Goal: Register for event/course

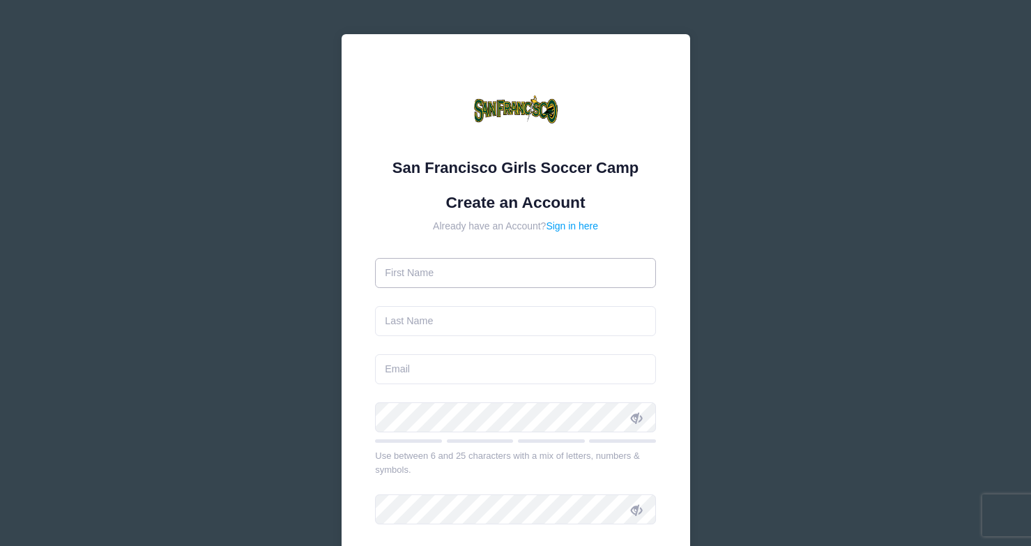
click at [412, 279] on input "text" at bounding box center [515, 273] width 281 height 30
type input "Lily"
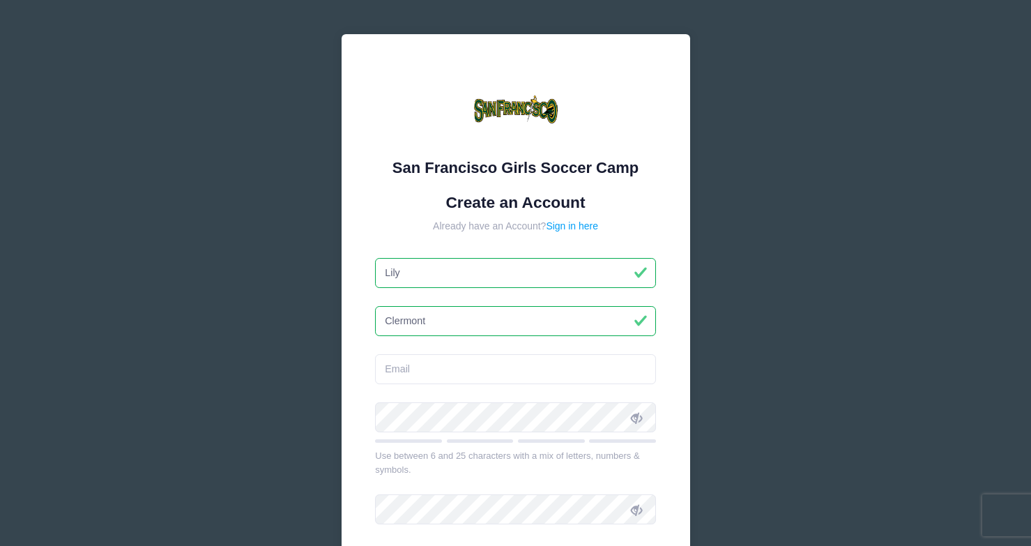
type input "Clermont"
click at [406, 374] on input "email" at bounding box center [515, 369] width 281 height 30
type input "[EMAIL_ADDRESS][DOMAIN_NAME]"
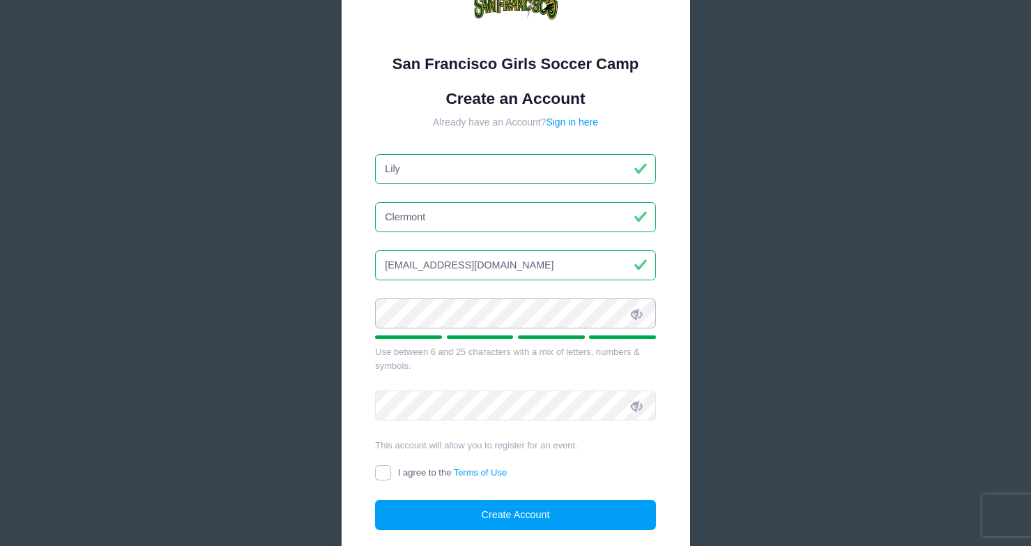
scroll to position [105, 0]
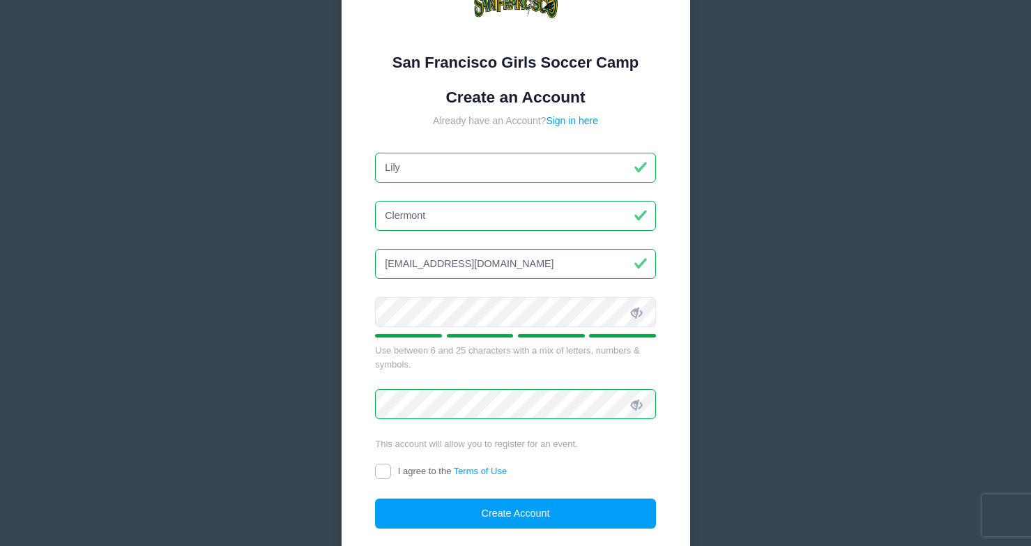
click at [386, 469] on input "I agree to the Terms of Use" at bounding box center [383, 472] width 16 height 16
checkbox input "true"
click at [464, 520] on button "Create Account" at bounding box center [515, 514] width 281 height 30
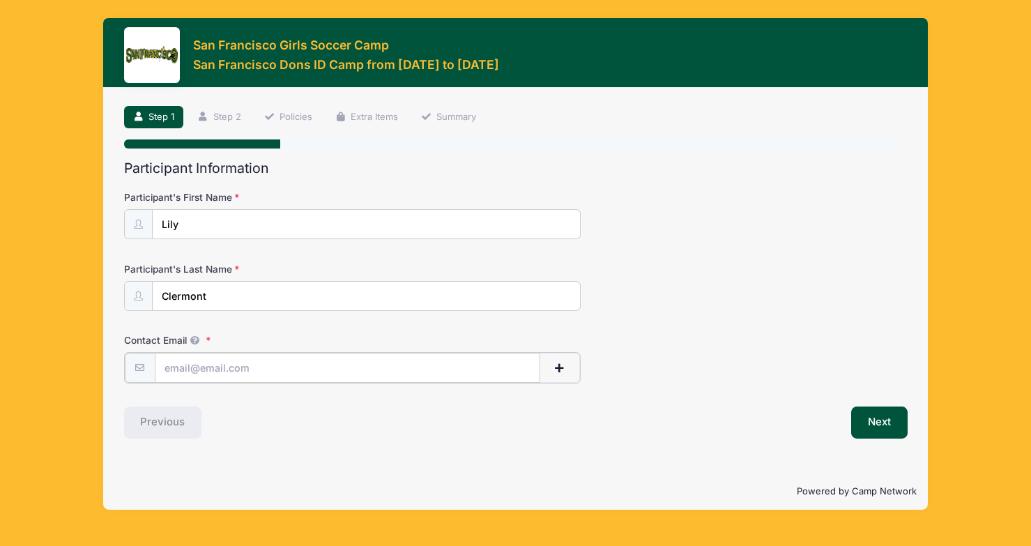
click at [207, 365] on input "Contact Email" at bounding box center [348, 368] width 386 height 30
type input "[EMAIL_ADDRESS][DOMAIN_NAME]"
click at [874, 426] on button "Next" at bounding box center [879, 421] width 56 height 32
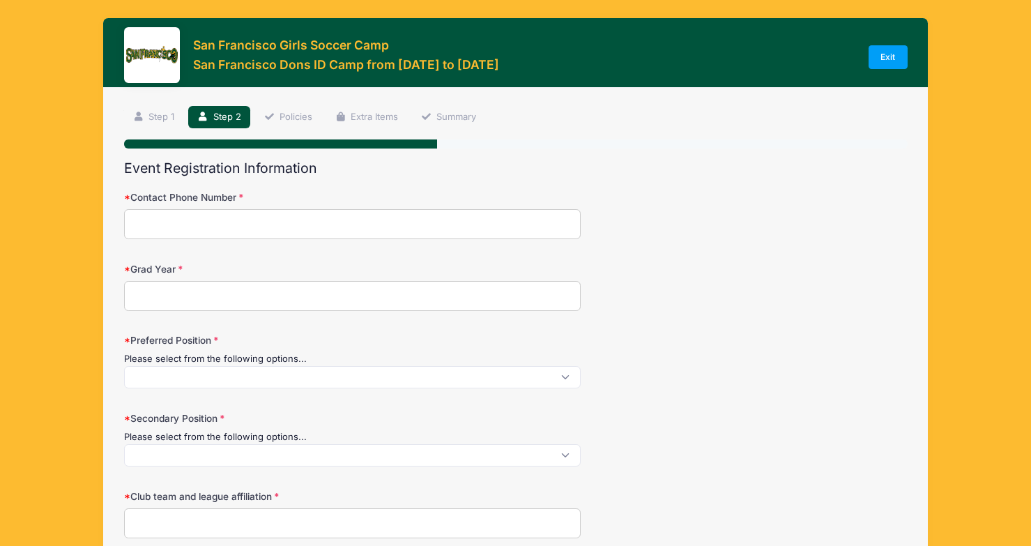
click at [165, 230] on input "Contact Phone Number" at bounding box center [352, 224] width 457 height 30
type input "5414900168"
type input "Hood River"
select select "OR"
type input "Lily Clermont"
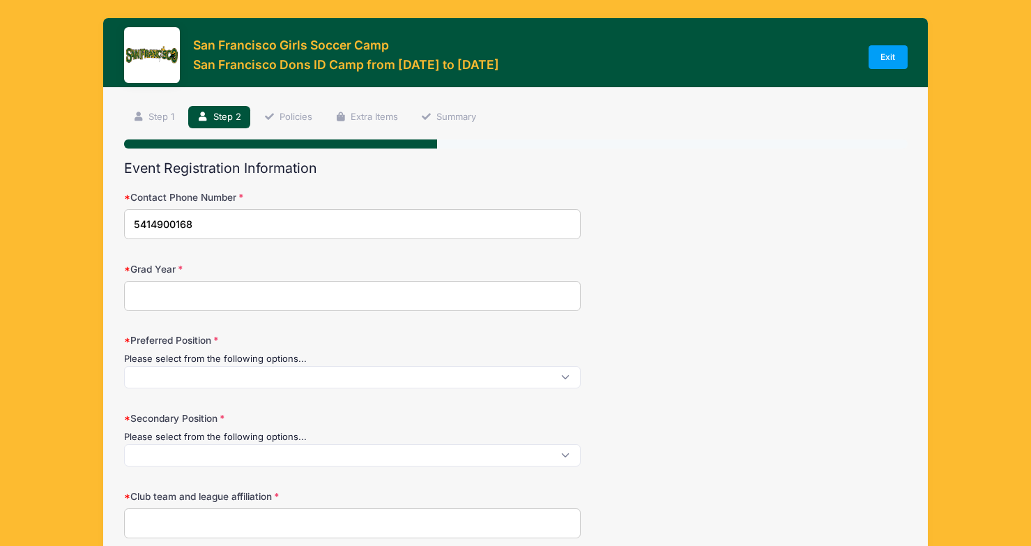
click at [151, 225] on input "5414900168" at bounding box center [352, 224] width 457 height 30
click at [174, 227] on input "541-4900168" at bounding box center [352, 224] width 457 height 30
type input "541-490-0168"
click at [153, 291] on input "Grad Year" at bounding box center [352, 296] width 457 height 30
type input "2028"
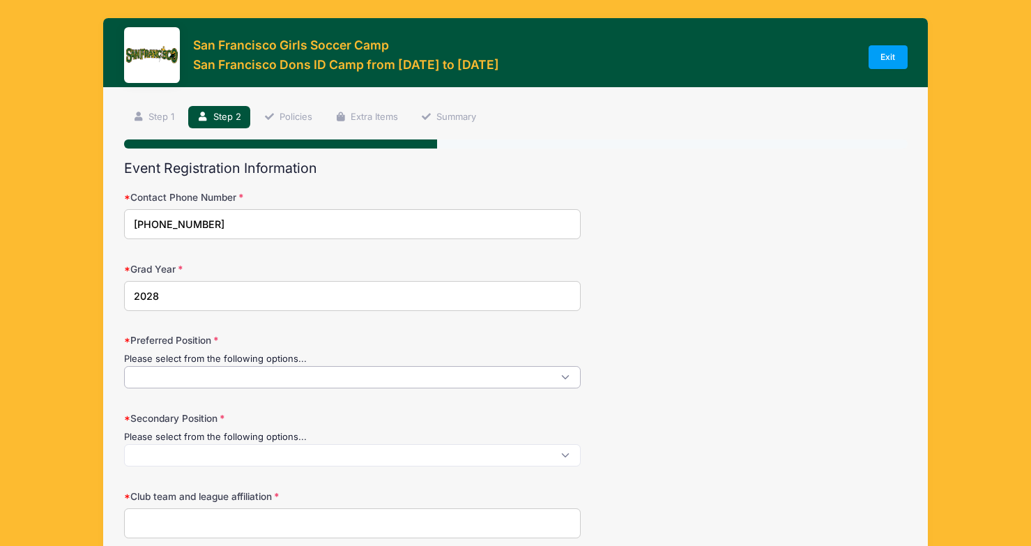
scroll to position [1, 0]
click at [167, 374] on span at bounding box center [352, 377] width 457 height 22
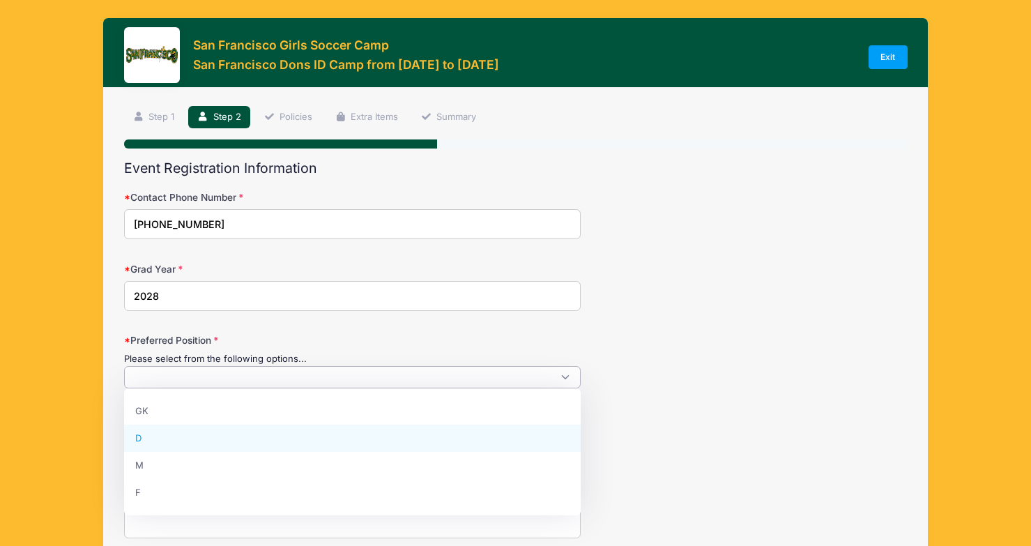
select select "D"
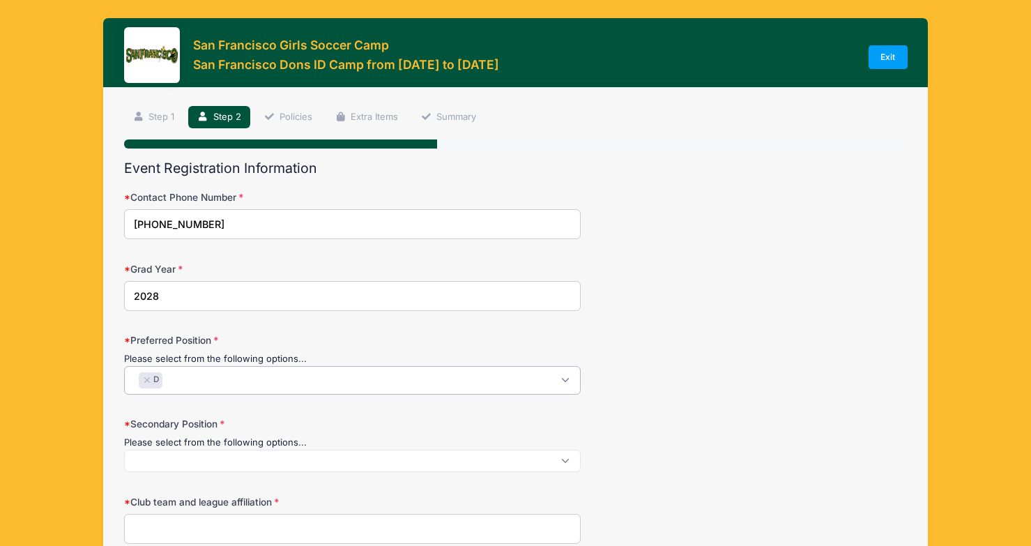
click at [217, 382] on span "× D" at bounding box center [352, 380] width 457 height 29
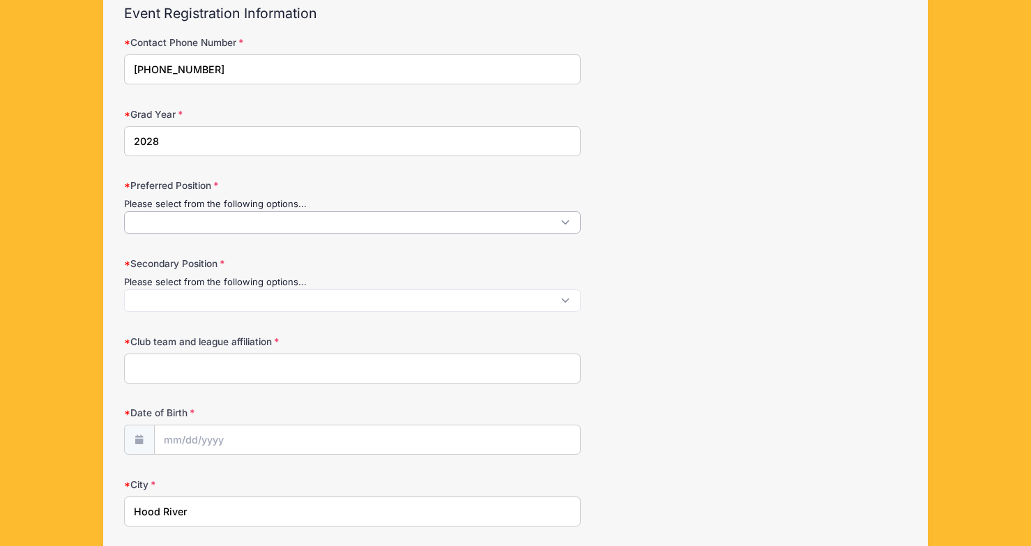
scroll to position [166, 0]
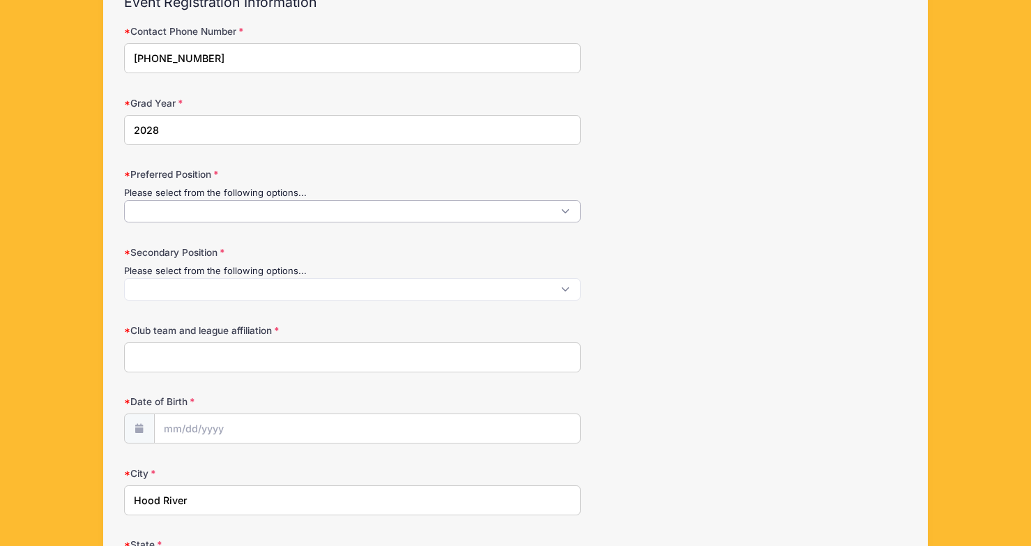
click at [552, 213] on span at bounding box center [352, 211] width 457 height 22
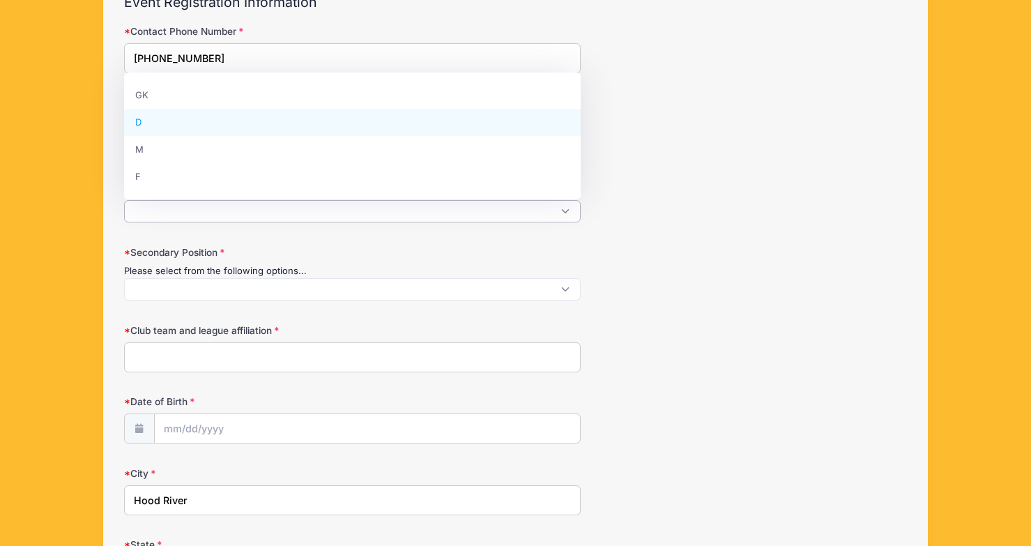
select select "D"
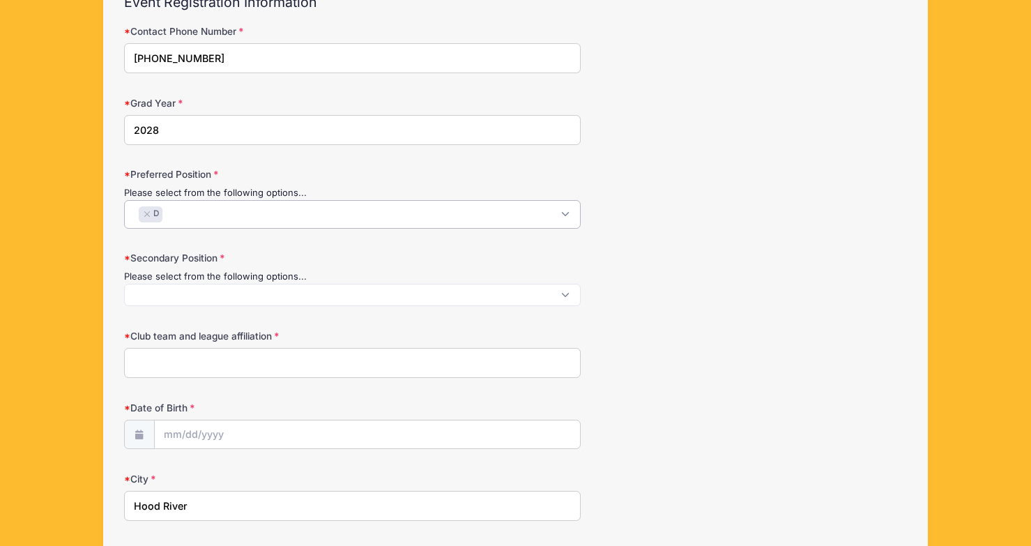
scroll to position [1, 0]
click at [178, 296] on span at bounding box center [352, 295] width 457 height 22
select select "F"
click at [162, 364] on input "Club team and league affiliation" at bounding box center [352, 369] width 457 height 30
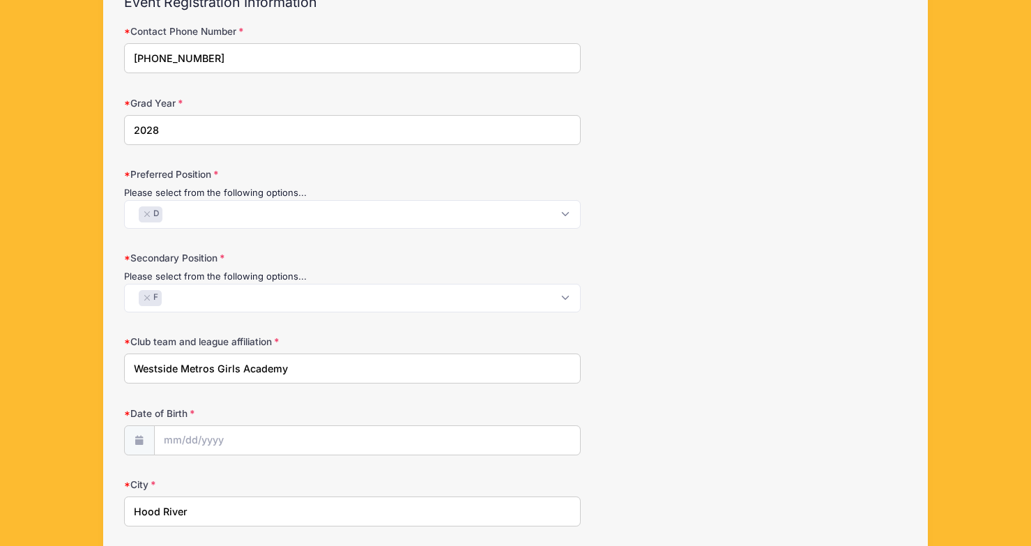
type input "Westside Metros Girls Academy"
click at [167, 443] on input "Date of Birth" at bounding box center [367, 441] width 425 height 30
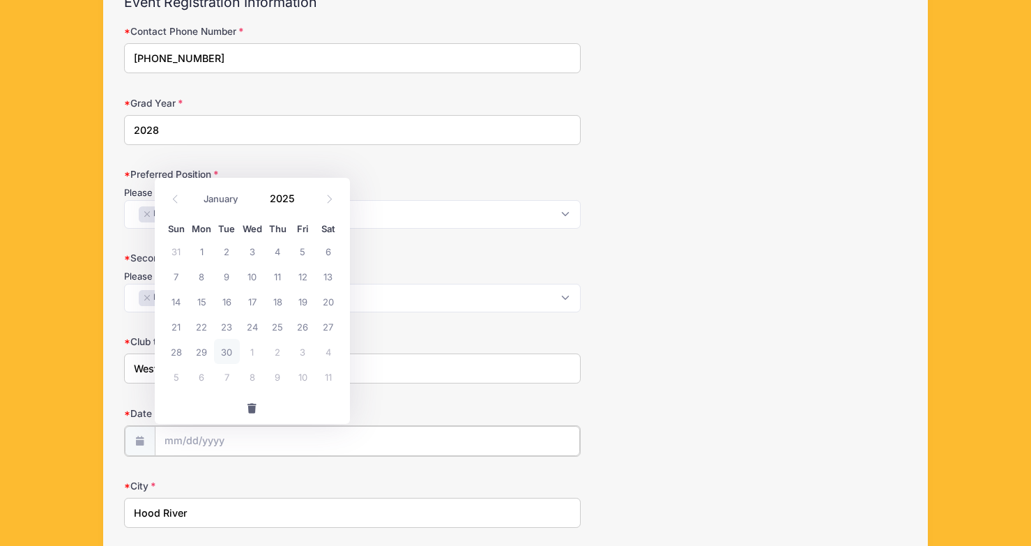
click at [183, 444] on input "Date of Birth" at bounding box center [367, 441] width 425 height 30
click at [289, 200] on input "2025" at bounding box center [285, 198] width 45 height 21
type input "2009"
click at [172, 202] on icon at bounding box center [175, 199] width 9 height 9
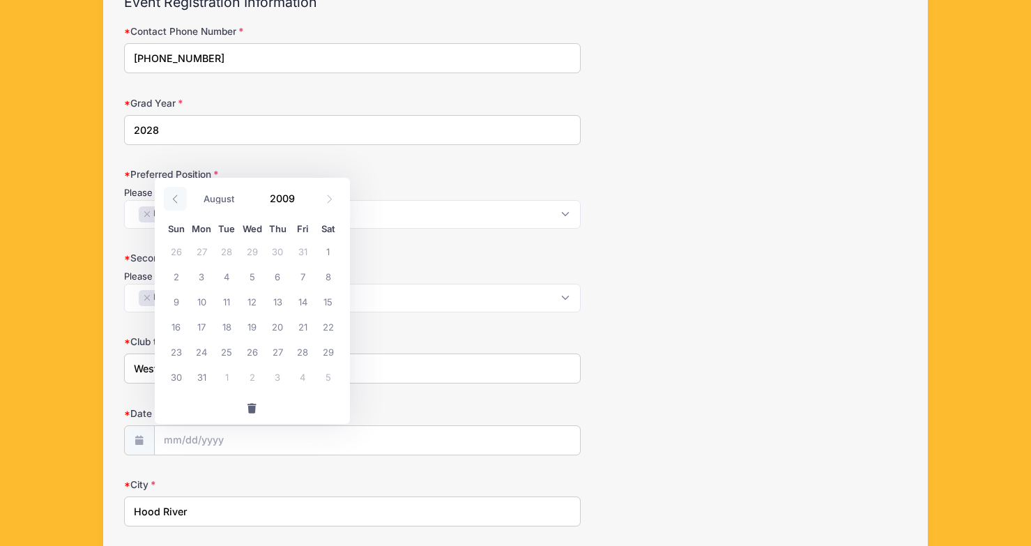
click at [172, 202] on icon at bounding box center [175, 199] width 9 height 9
select select "6"
click at [204, 328] on span "20" at bounding box center [201, 326] width 25 height 25
type input "07/20/2009"
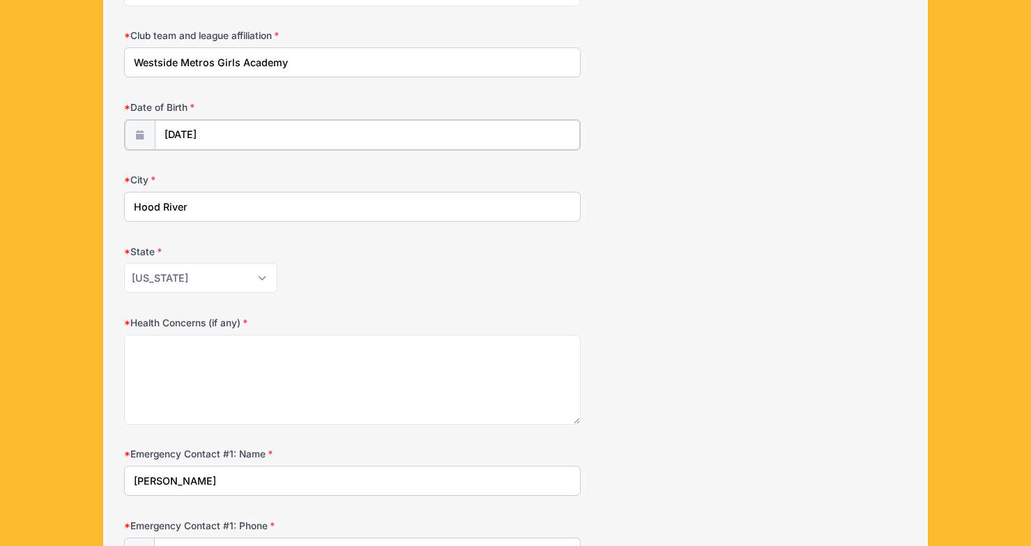
scroll to position [479, 0]
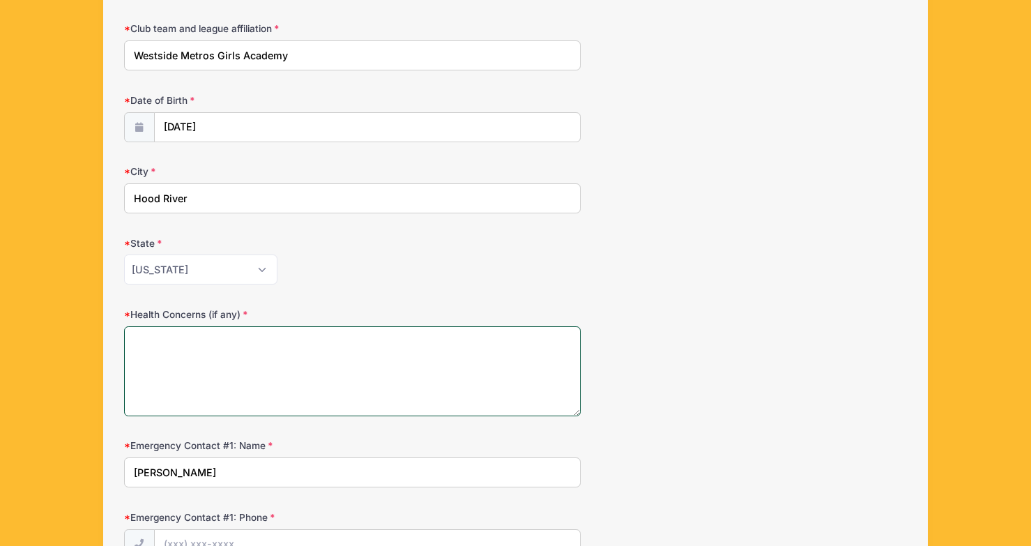
click at [153, 343] on textarea "Health Concerns (if any)" at bounding box center [352, 371] width 457 height 90
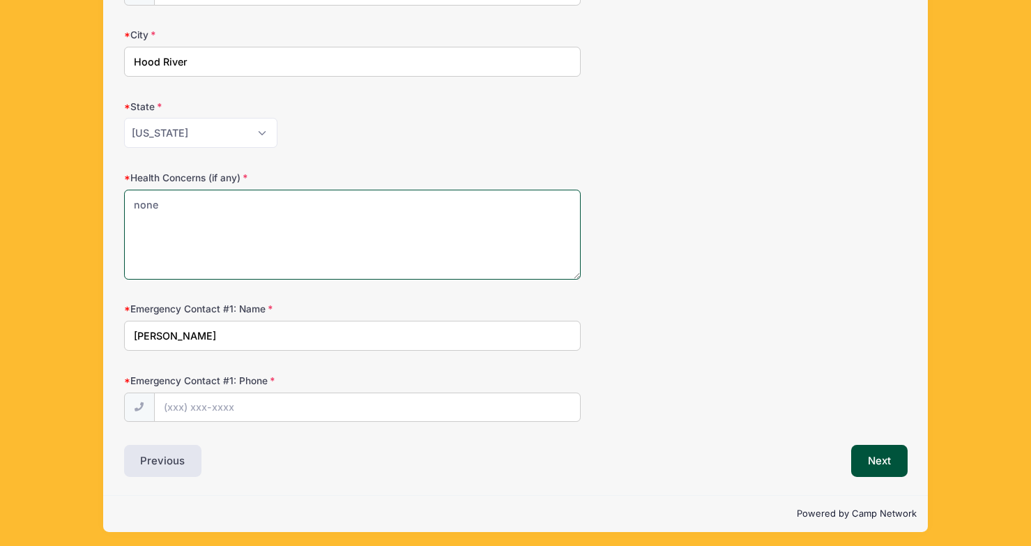
scroll to position [619, 0]
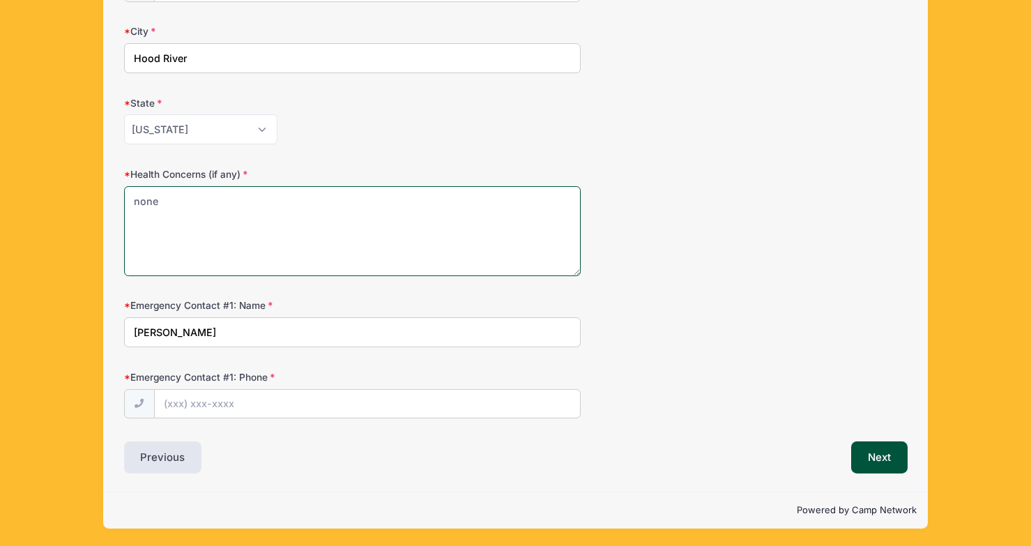
type textarea "none"
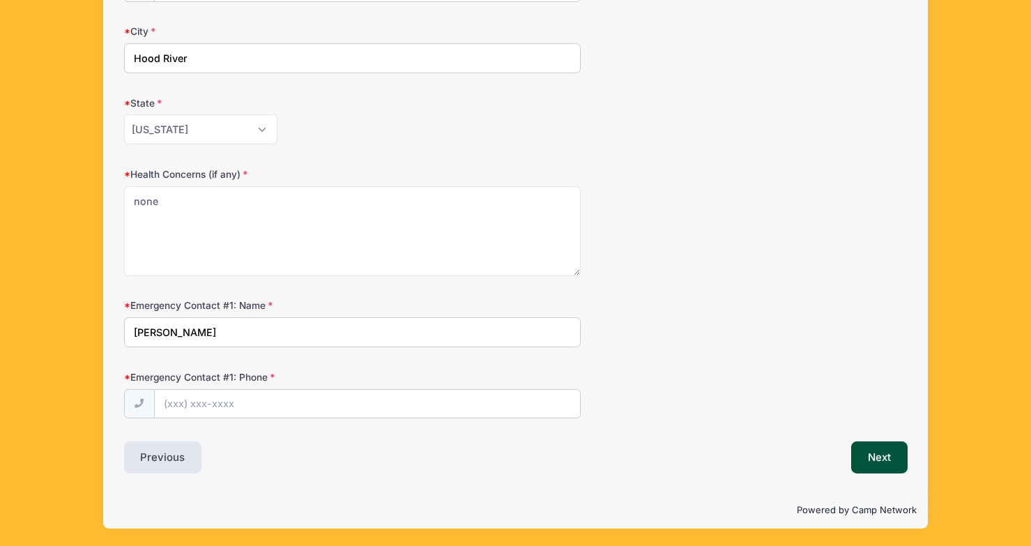
drag, startPoint x: 147, startPoint y: 336, endPoint x: 123, endPoint y: 336, distance: 23.7
click at [124, 336] on input "Lily Clermont" at bounding box center [352, 332] width 457 height 30
type input "Emilie Clermont"
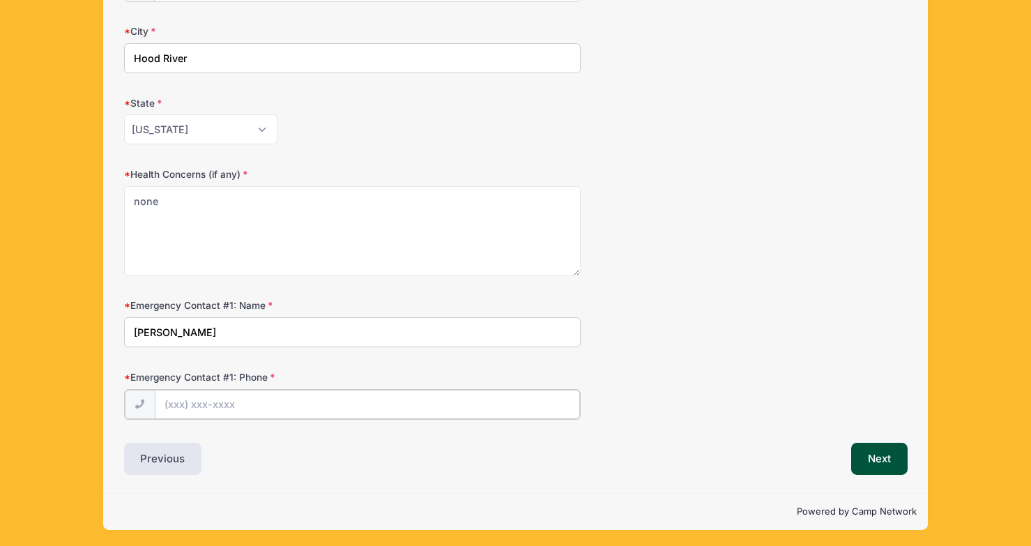
click at [178, 400] on input "Emergency Contact #1: Phone" at bounding box center [367, 405] width 425 height 30
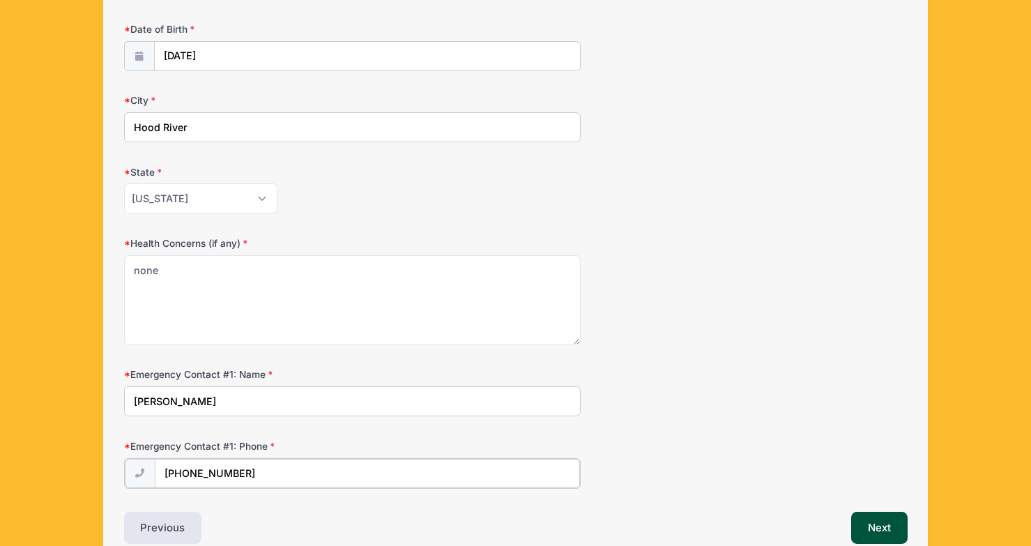
scroll to position [621, 0]
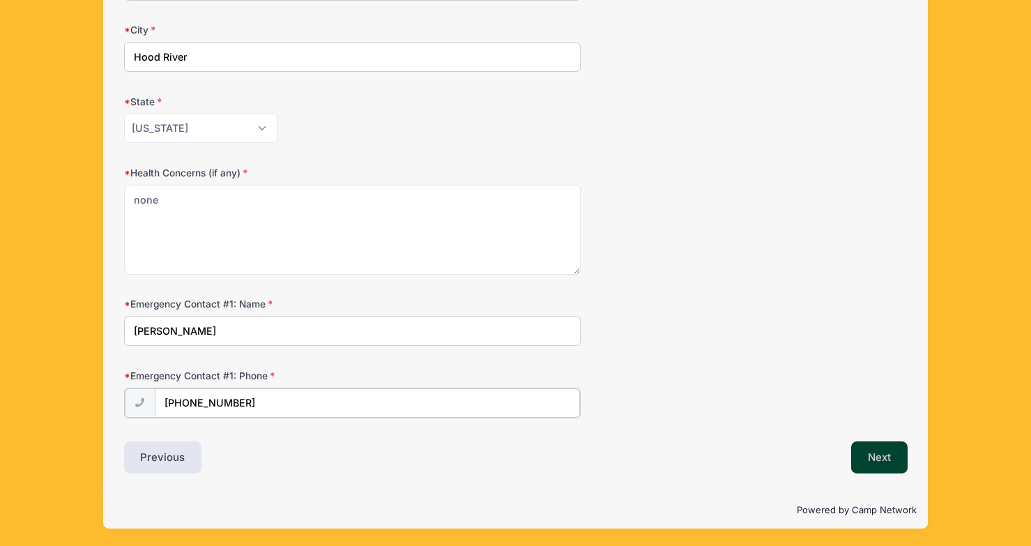
type input "(949) 235-7772"
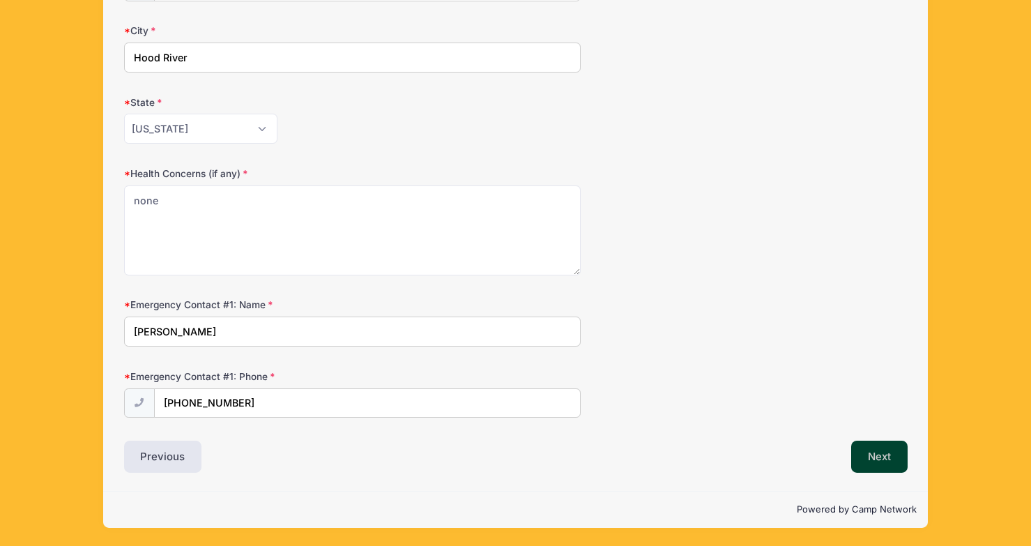
scroll to position [619, 0]
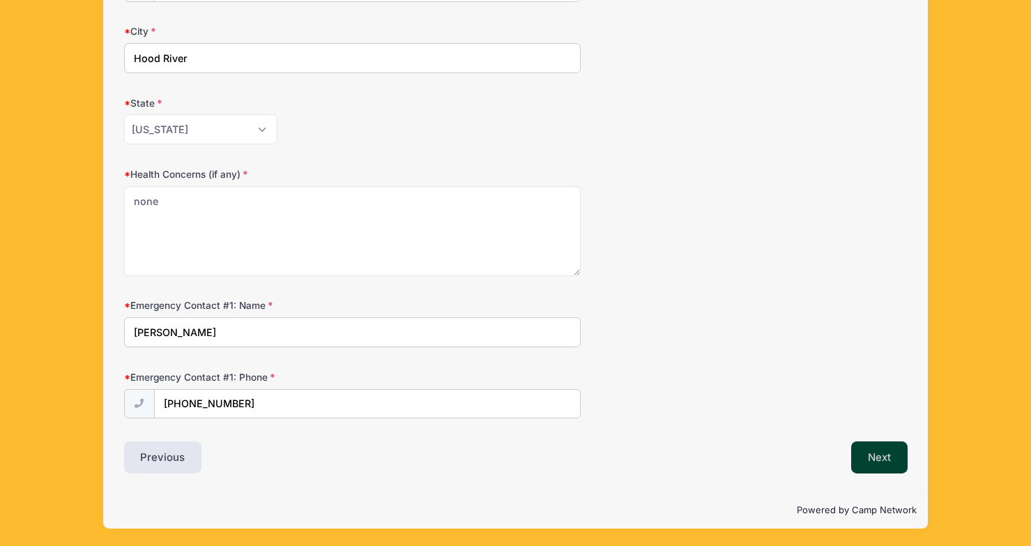
click at [872, 450] on button "Next" at bounding box center [879, 457] width 56 height 32
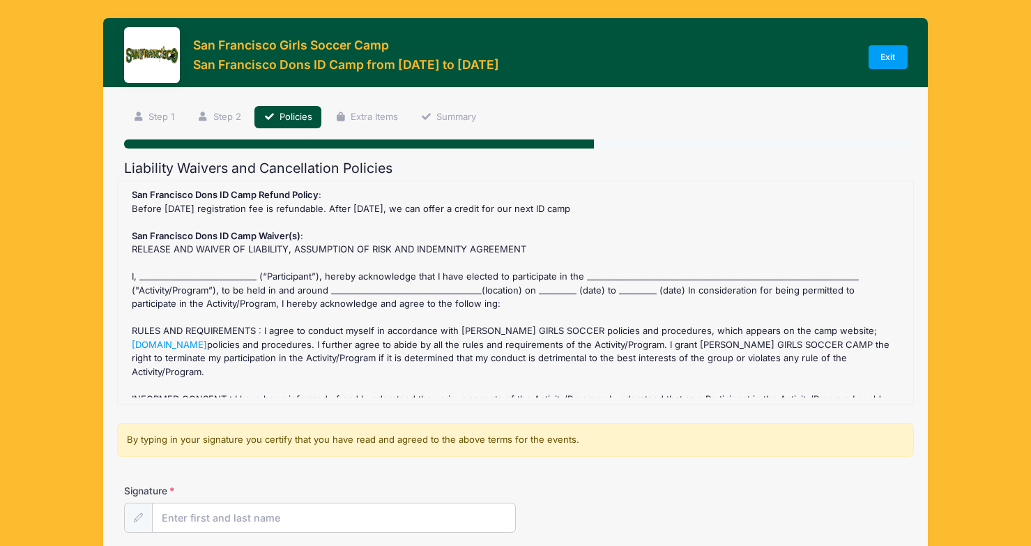
scroll to position [0, 0]
click at [161, 272] on div "San Francisco Dons ID Camp Refund Policy : Before July 12 2025 registration fee…" at bounding box center [516, 292] width 782 height 209
click at [146, 261] on div "San Francisco Dons ID Camp Refund Policy : Before July 12 2025 registration fee…" at bounding box center [516, 292] width 782 height 209
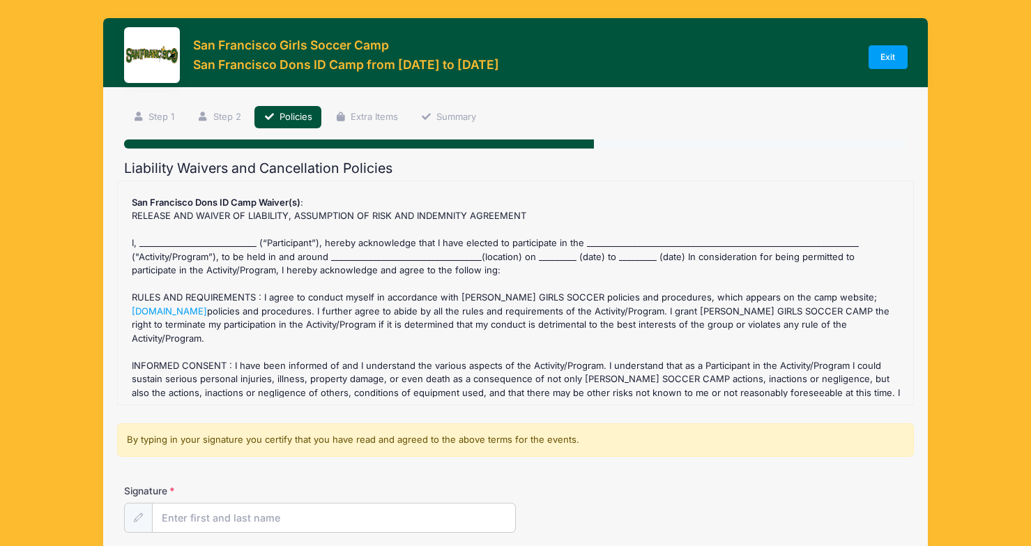
scroll to position [32, 0]
drag, startPoint x: 290, startPoint y: 312, endPoint x: 190, endPoint y: 322, distance: 100.2
click at [555, 343] on div "San Francisco Dons ID Camp Refund Policy : Before July 12 2025 registration fee…" at bounding box center [516, 292] width 782 height 209
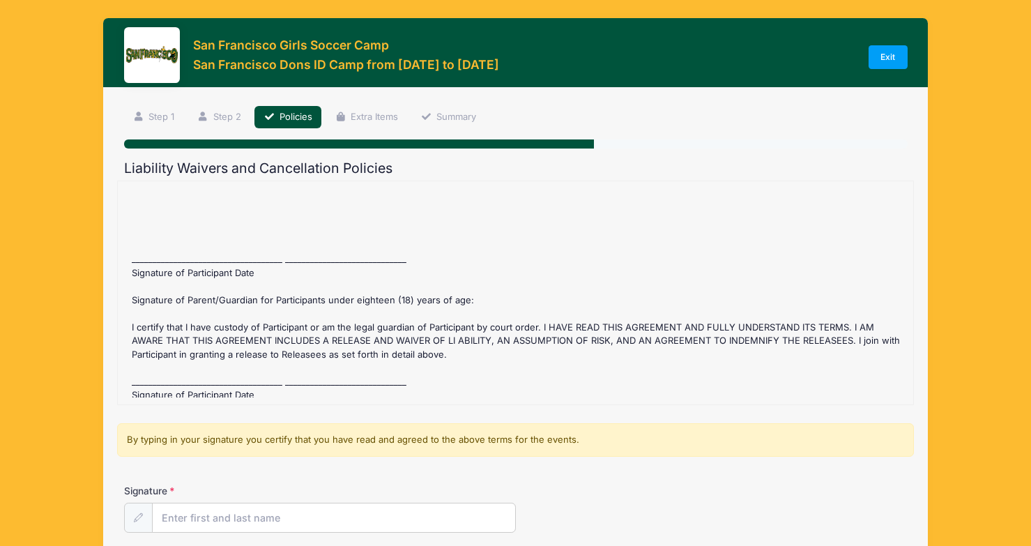
scroll to position [701, 0]
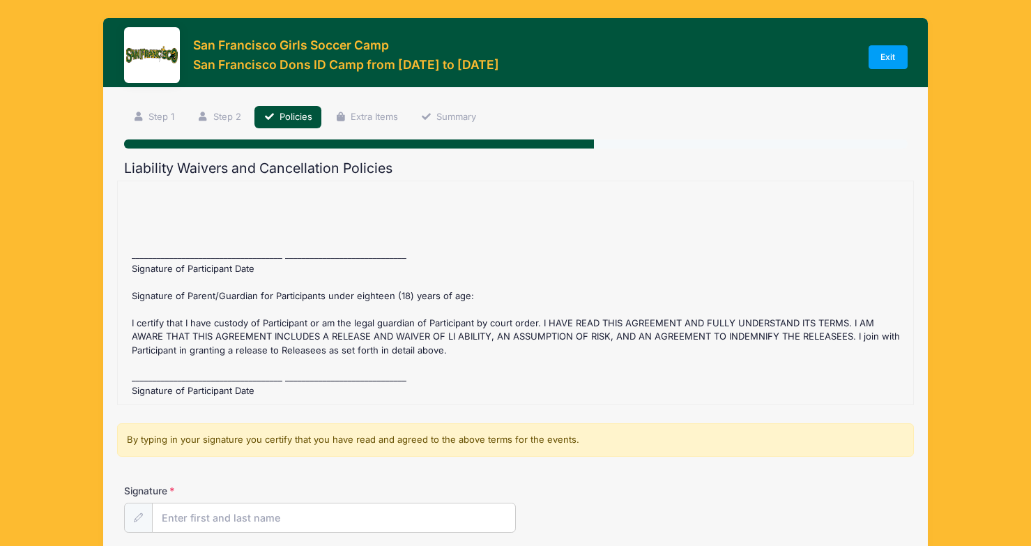
click at [174, 250] on div "San Francisco Dons ID Camp Refund Policy : Before July 12 2025 registration fee…" at bounding box center [516, 292] width 782 height 209
click at [186, 520] on input "Signature" at bounding box center [334, 518] width 363 height 30
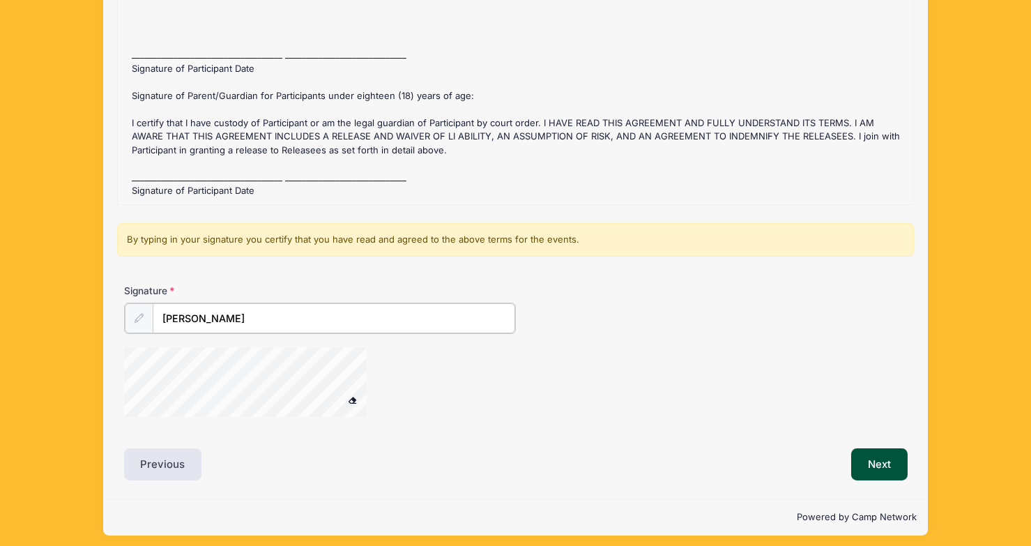
scroll to position [206, 0]
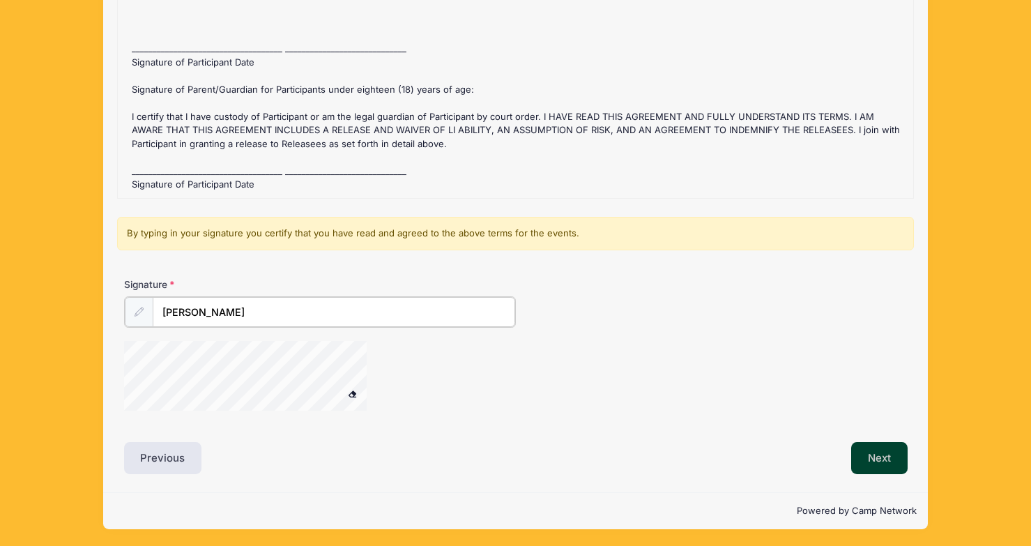
type input "Lily Clermont"
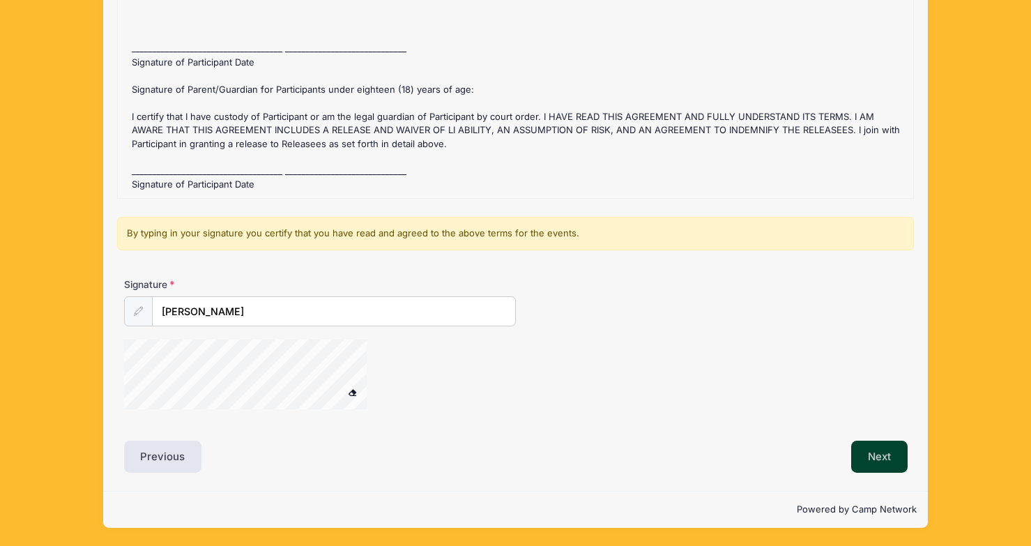
scroll to position [205, 0]
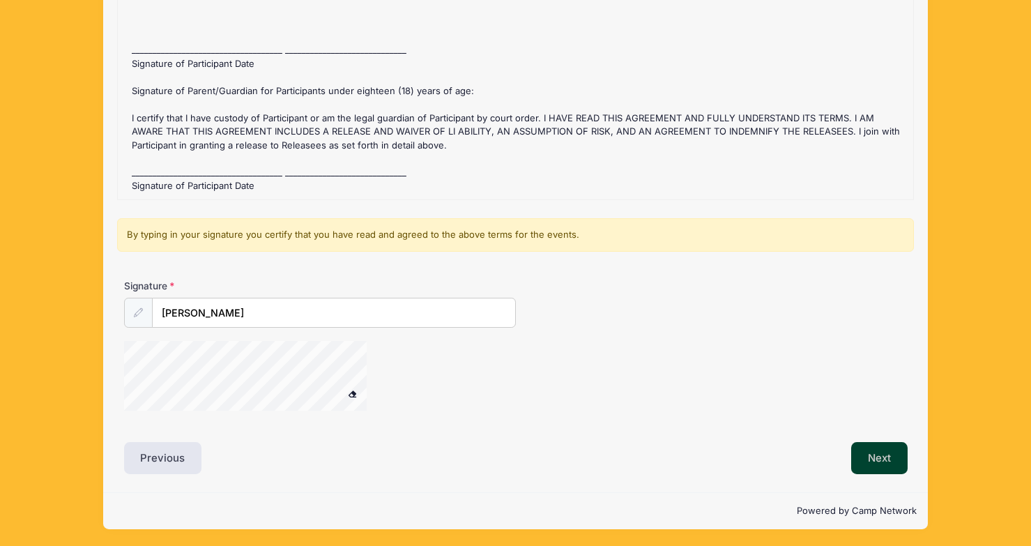
click at [878, 459] on button "Next" at bounding box center [879, 458] width 56 height 32
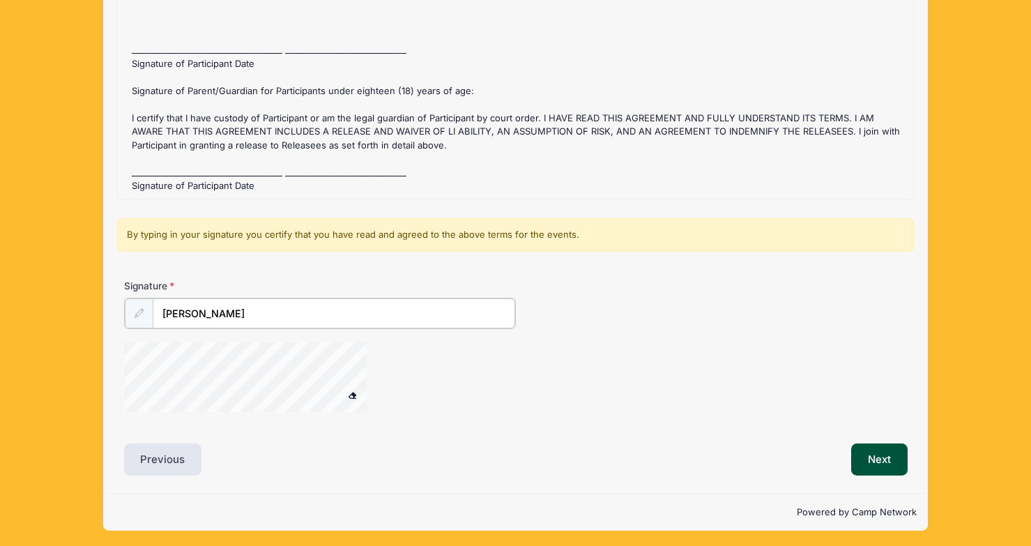
click at [238, 304] on input "Lily Clermont" at bounding box center [334, 313] width 363 height 30
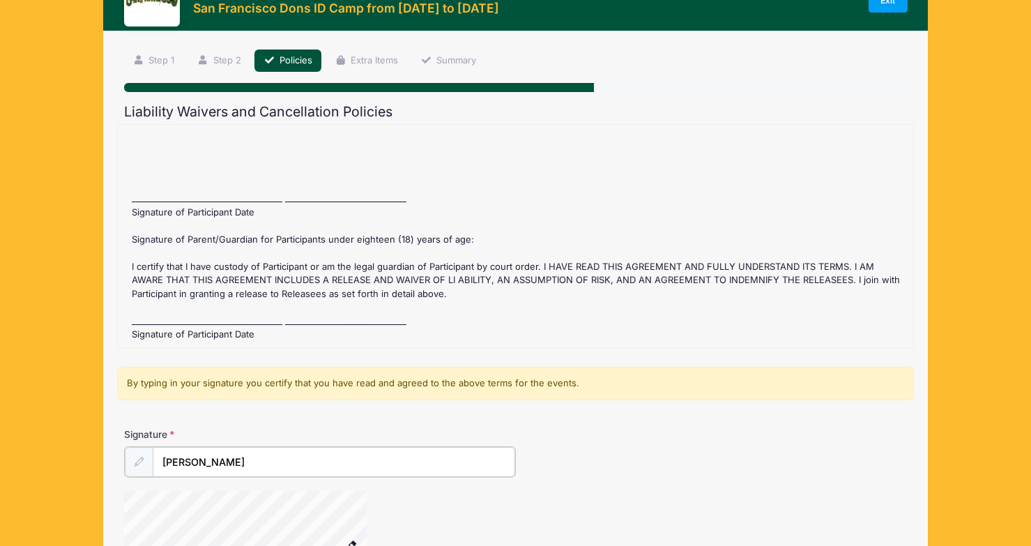
scroll to position [0, 0]
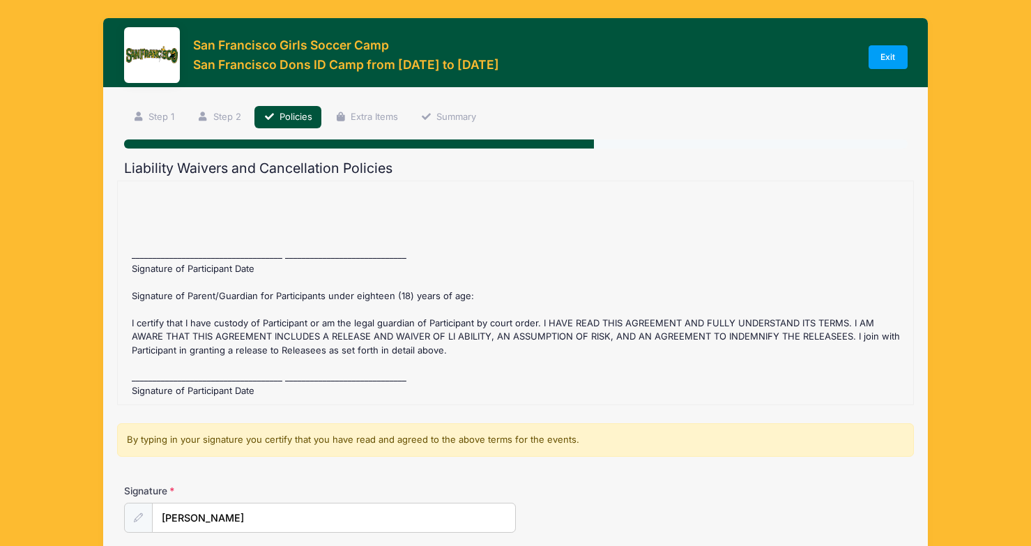
click at [234, 268] on div "San Francisco Dons ID Camp Refund Policy : Before July 12 2025 registration fee…" at bounding box center [516, 292] width 782 height 209
click at [137, 516] on icon at bounding box center [138, 517] width 9 height 9
click at [180, 518] on input "Lily Clermont" at bounding box center [334, 518] width 363 height 30
click at [234, 521] on input "Lily Clermont" at bounding box center [334, 518] width 363 height 30
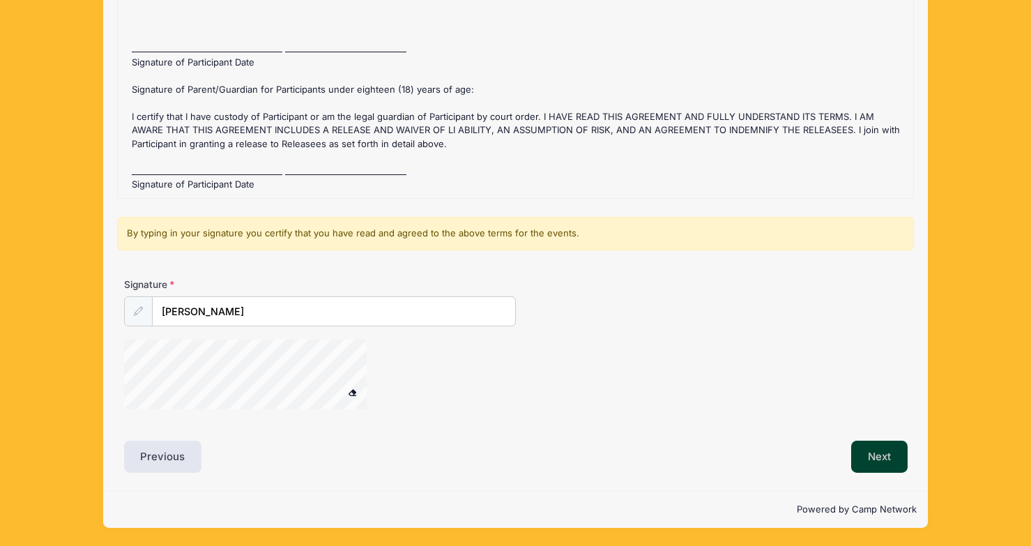
scroll to position [205, 0]
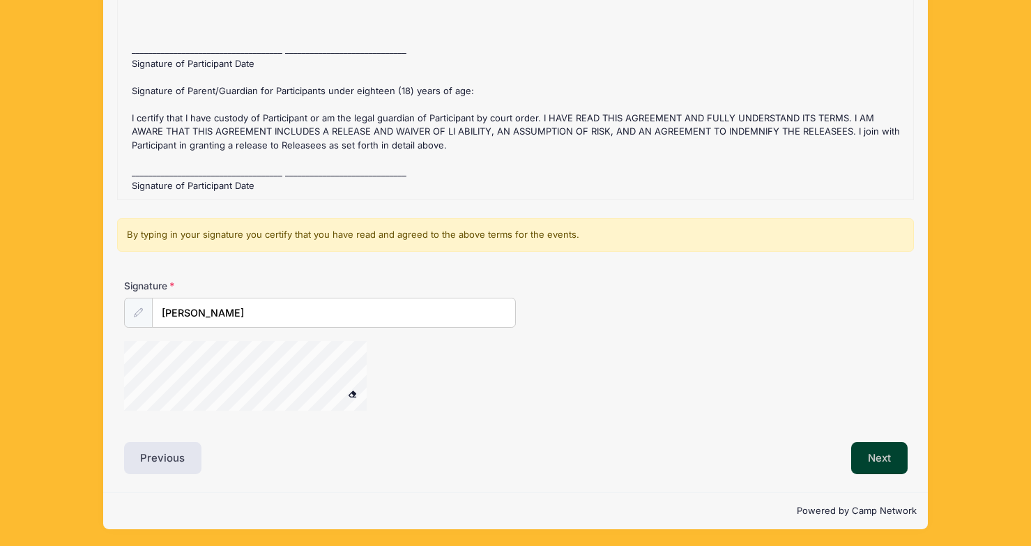
click at [866, 459] on button "Next" at bounding box center [879, 458] width 56 height 32
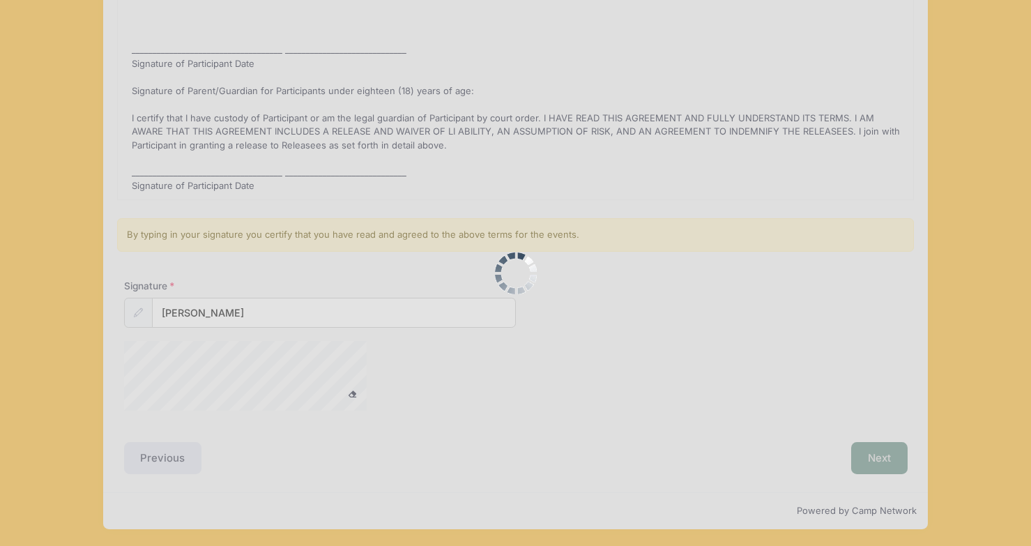
scroll to position [0, 0]
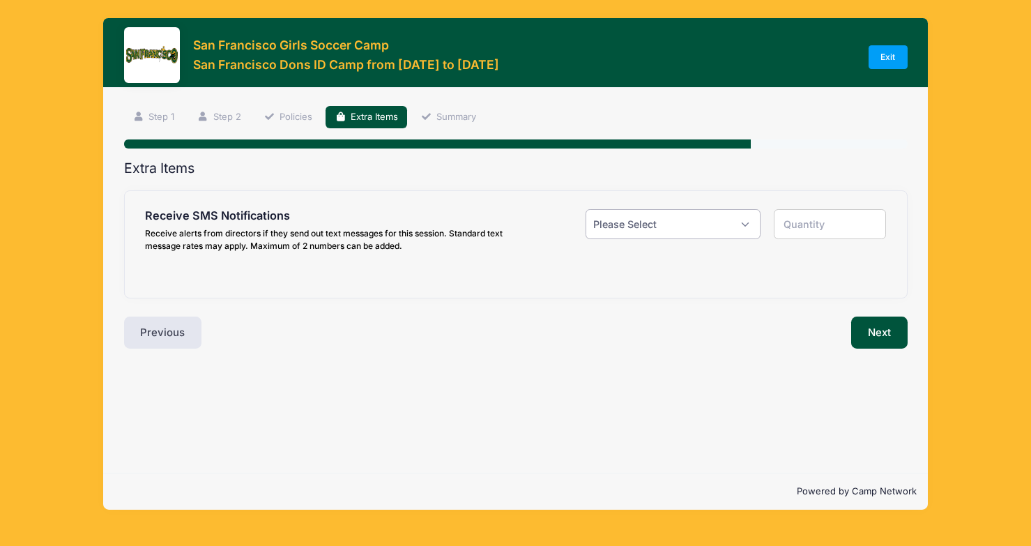
click at [750, 221] on select "Please Select Yes ($0.00) No" at bounding box center [673, 224] width 175 height 30
select select "1"
click at [586, 209] on select "Please Select Yes ($0.00) No" at bounding box center [673, 224] width 175 height 30
type input "1"
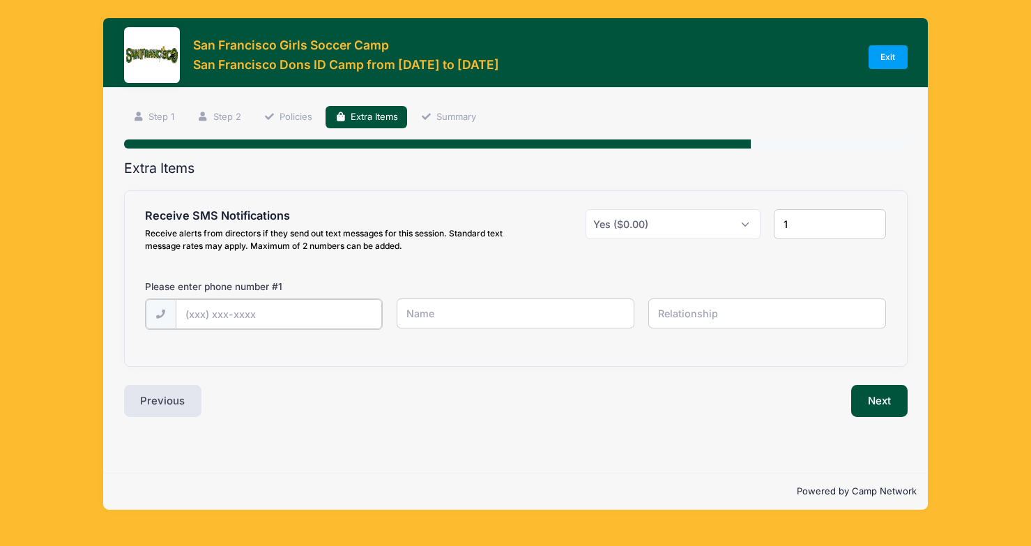
click at [250, 310] on input "text" at bounding box center [279, 314] width 206 height 30
type input "(541) 490-0168"
click at [411, 316] on input "text" at bounding box center [516, 313] width 238 height 30
type input "Lily Clermont"
click at [676, 314] on input "text" at bounding box center [767, 313] width 238 height 30
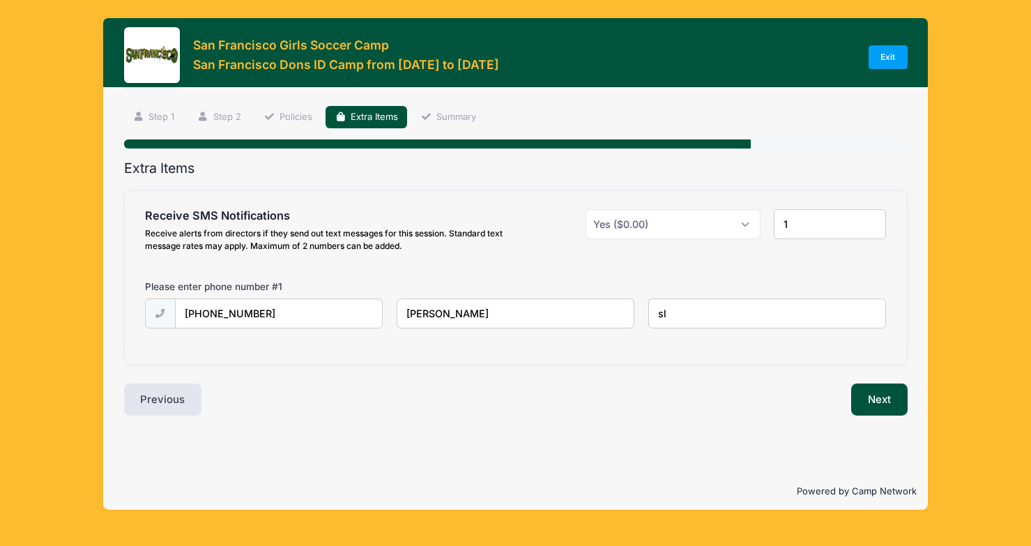
type input "s"
drag, startPoint x: 266, startPoint y: 312, endPoint x: 177, endPoint y: 306, distance: 88.8
click at [177, 306] on input "(541) 490-0168" at bounding box center [279, 314] width 206 height 30
type input "(949) 235-7772"
drag, startPoint x: 421, startPoint y: 314, endPoint x: 406, endPoint y: 314, distance: 14.6
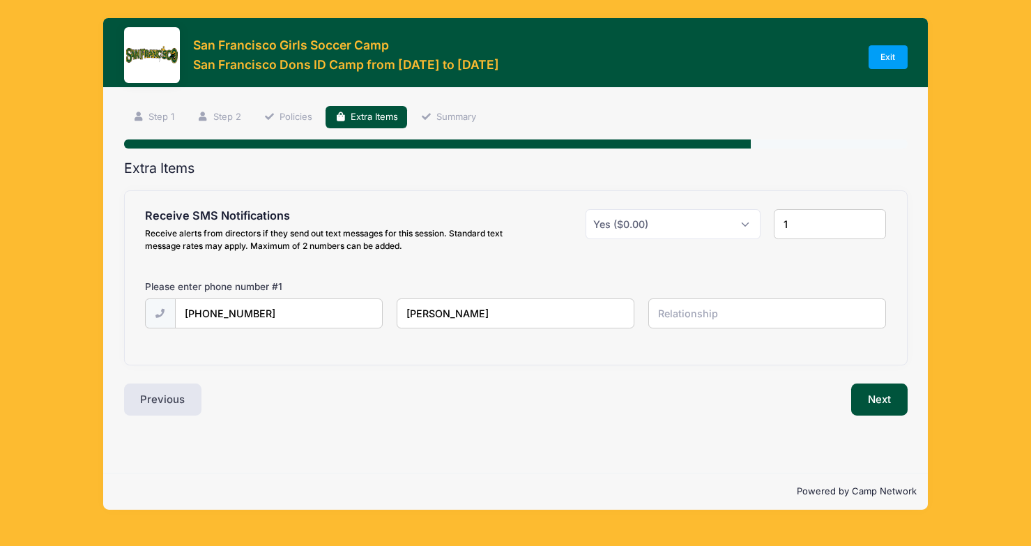
click at [406, 314] on input "Lily Clermont" at bounding box center [516, 313] width 238 height 30
type input "Emilie Clermont"
click at [708, 310] on input "text" at bounding box center [767, 313] width 238 height 30
type input "mom"
click at [586, 347] on div "Receive SMS Notifications Receive alerts from directors if they send out text m…" at bounding box center [516, 278] width 782 height 174
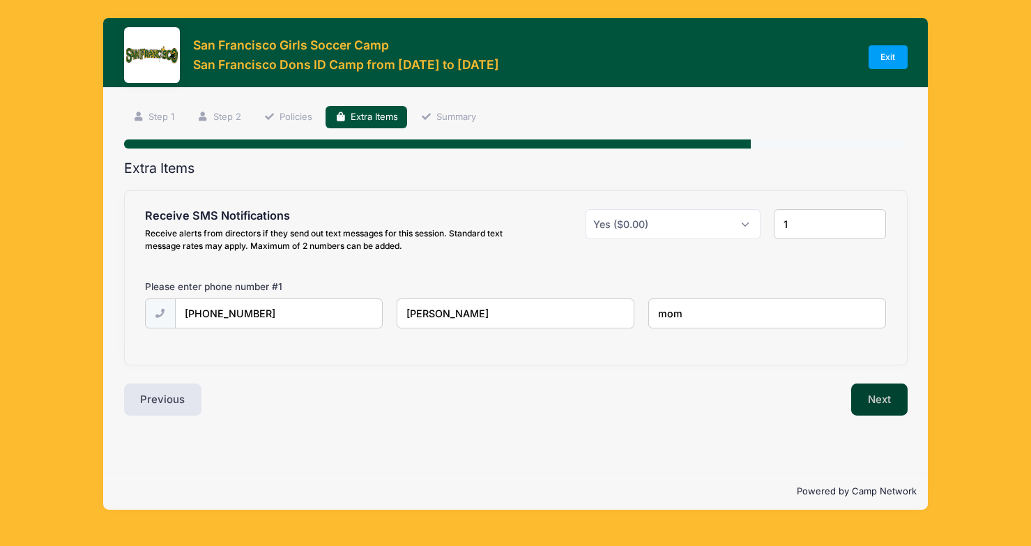
click at [861, 398] on button "Next" at bounding box center [879, 399] width 56 height 32
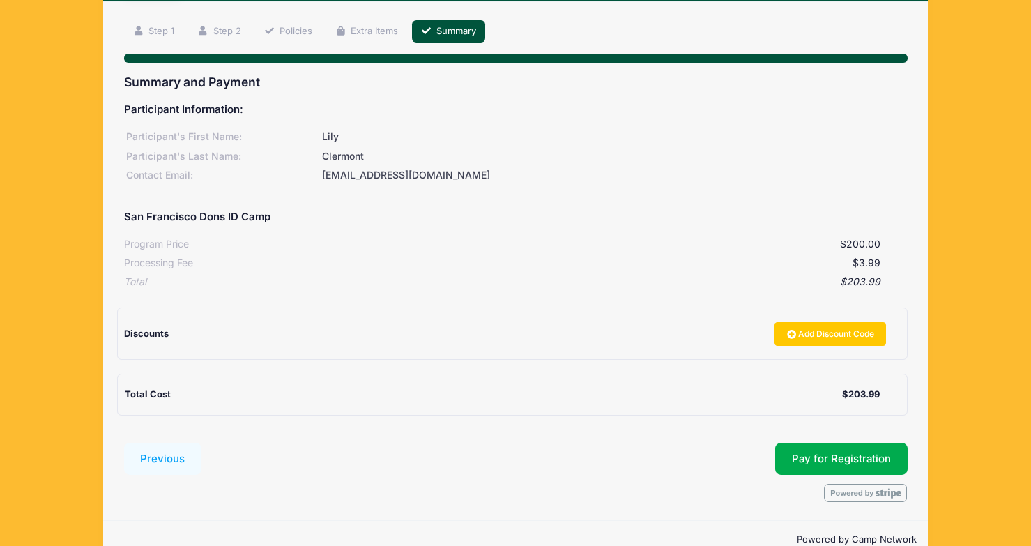
scroll to position [115, 0]
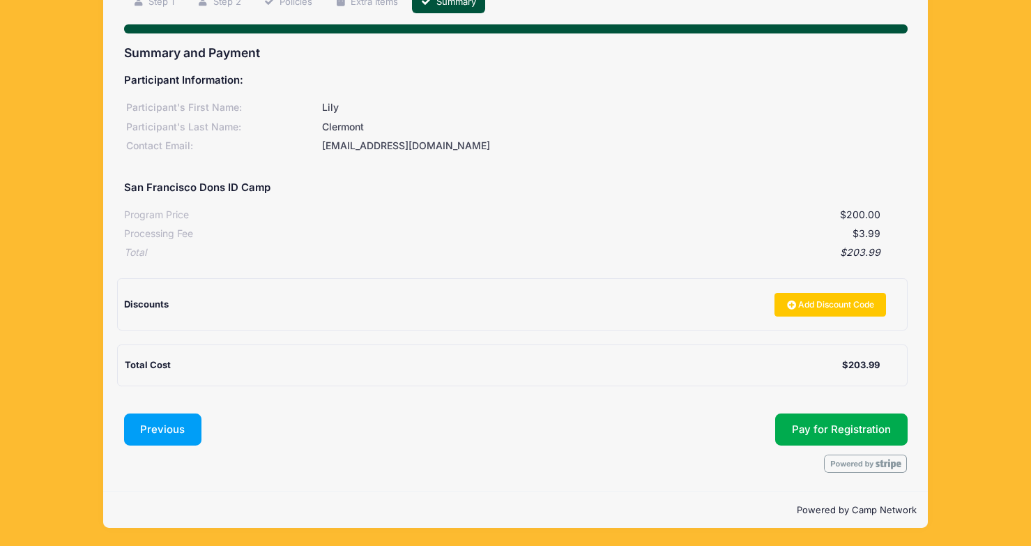
click at [176, 431] on button "Previous" at bounding box center [163, 429] width 78 height 32
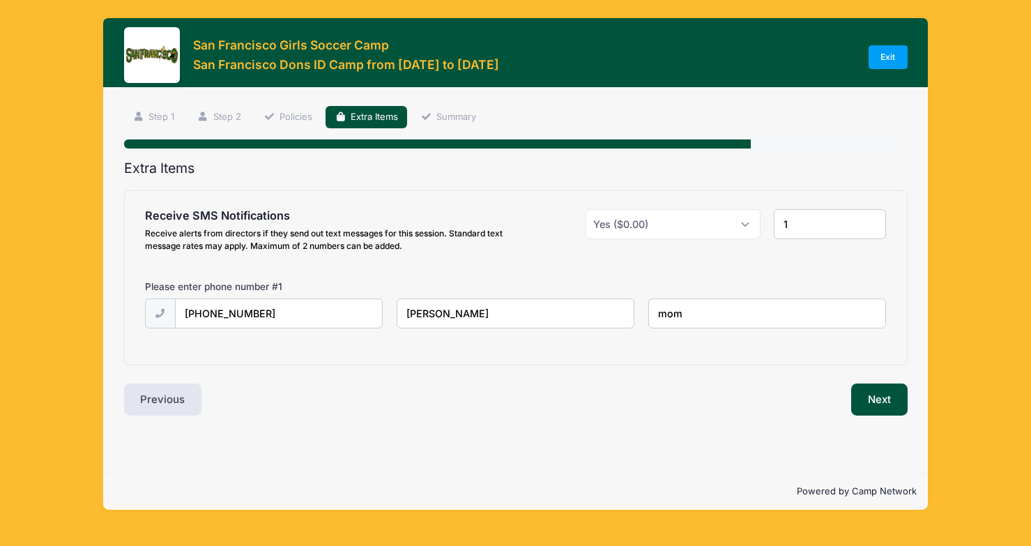
click at [181, 350] on div "Receive SMS Notifications Receive alerts from directors if they send out text m…" at bounding box center [516, 278] width 782 height 174
click at [368, 234] on div "Receive alerts from directors if they send out text messages for this session. …" at bounding box center [327, 239] width 364 height 25
click at [586, 234] on select "Please Select Yes ($0.00) No" at bounding box center [673, 224] width 175 height 30
click at [288, 274] on div "Receive SMS Notifications Receive alerts from directors if they send out text m…" at bounding box center [516, 277] width 742 height 137
click at [869, 396] on button "Next" at bounding box center [879, 399] width 56 height 32
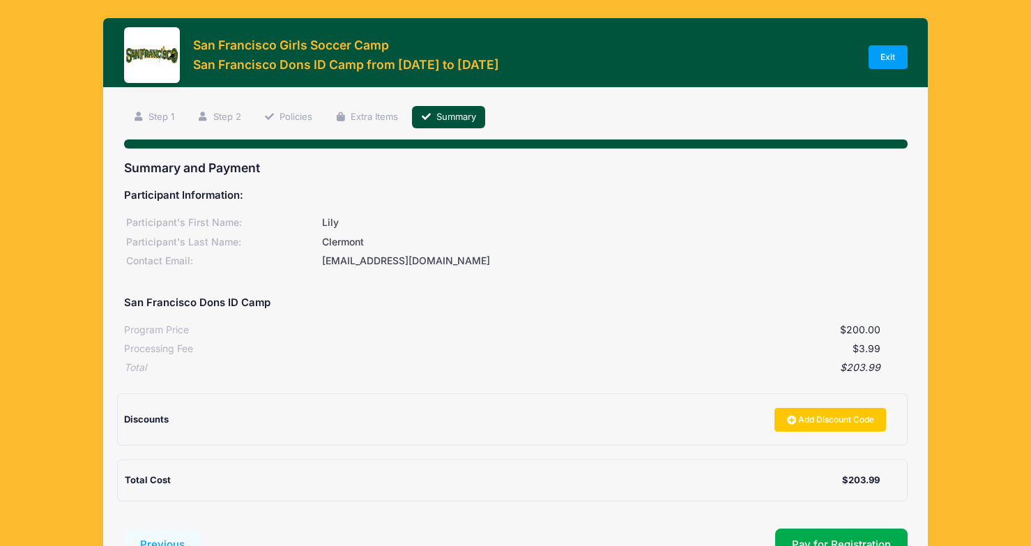
scroll to position [115, 0]
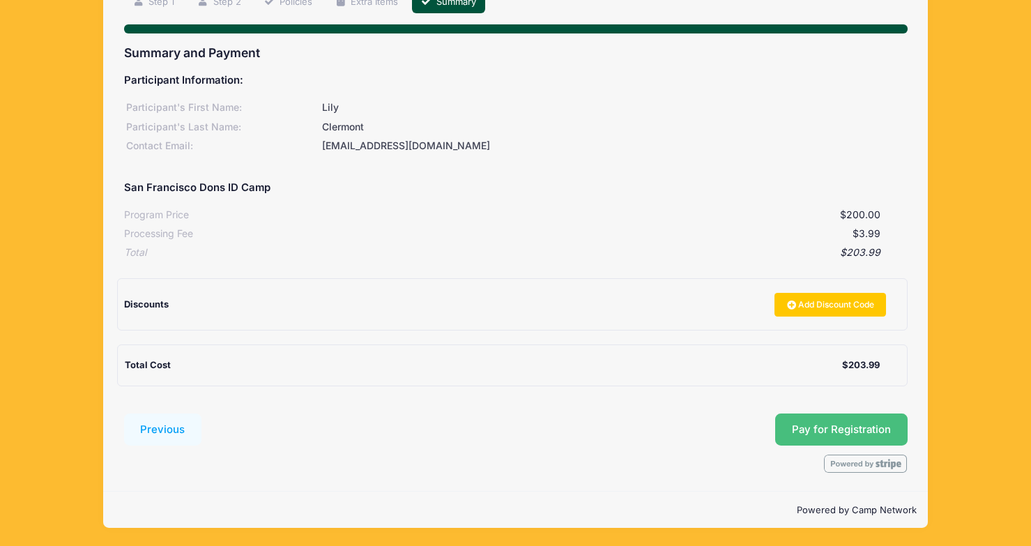
click at [806, 432] on button "Pay for Registration" at bounding box center [841, 429] width 132 height 32
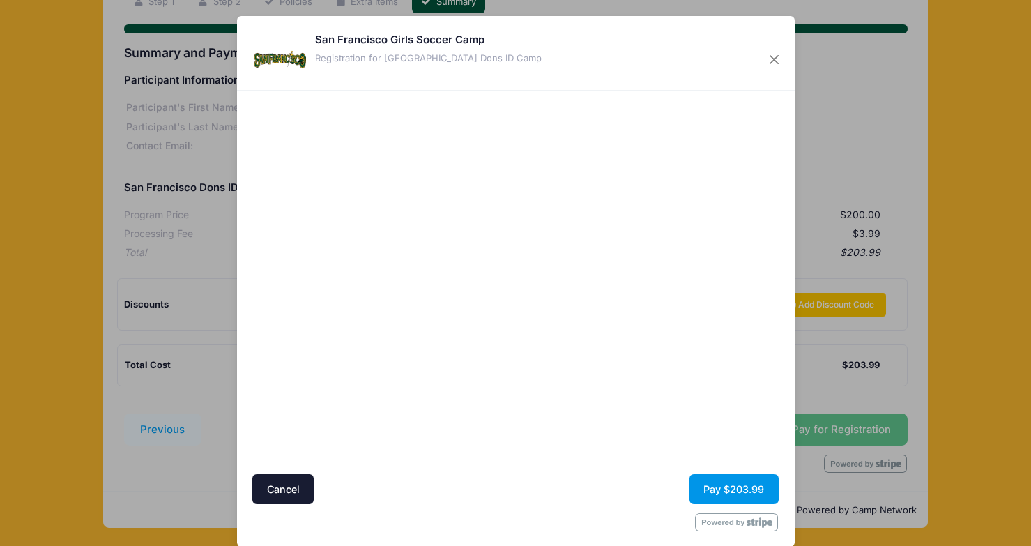
click at [722, 489] on button "Pay $203.99" at bounding box center [734, 489] width 89 height 30
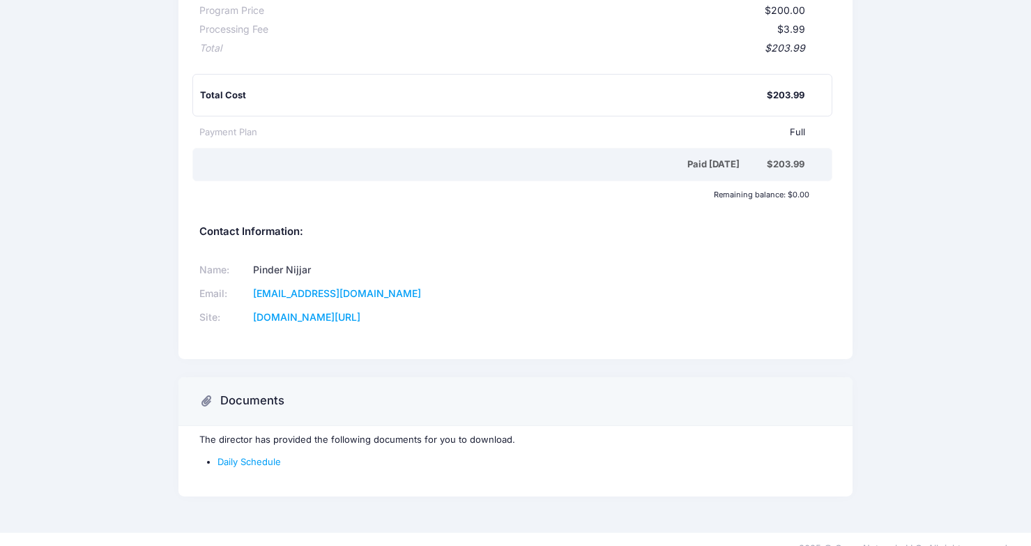
scroll to position [225, 0]
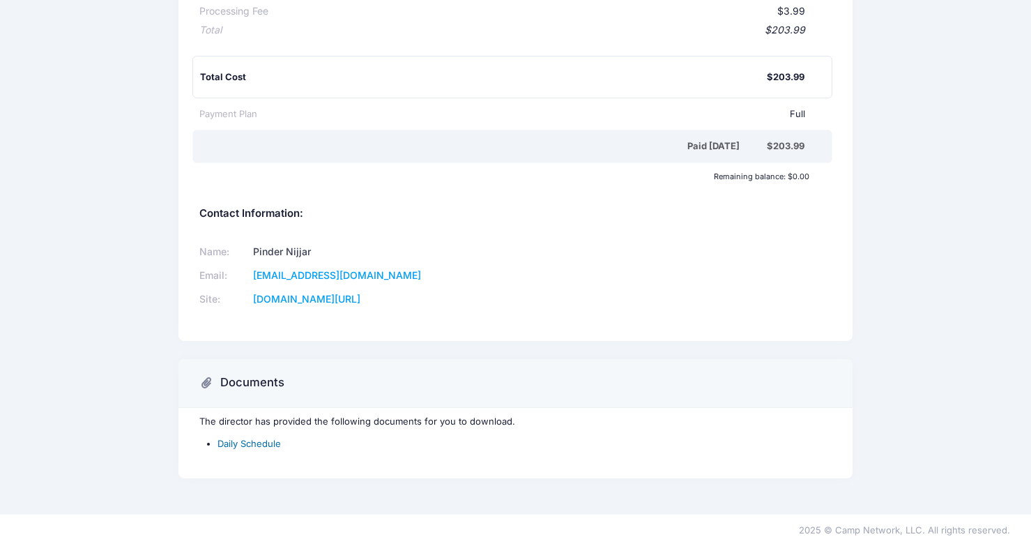
click at [250, 443] on link "Daily Schedule" at bounding box center [249, 443] width 63 height 11
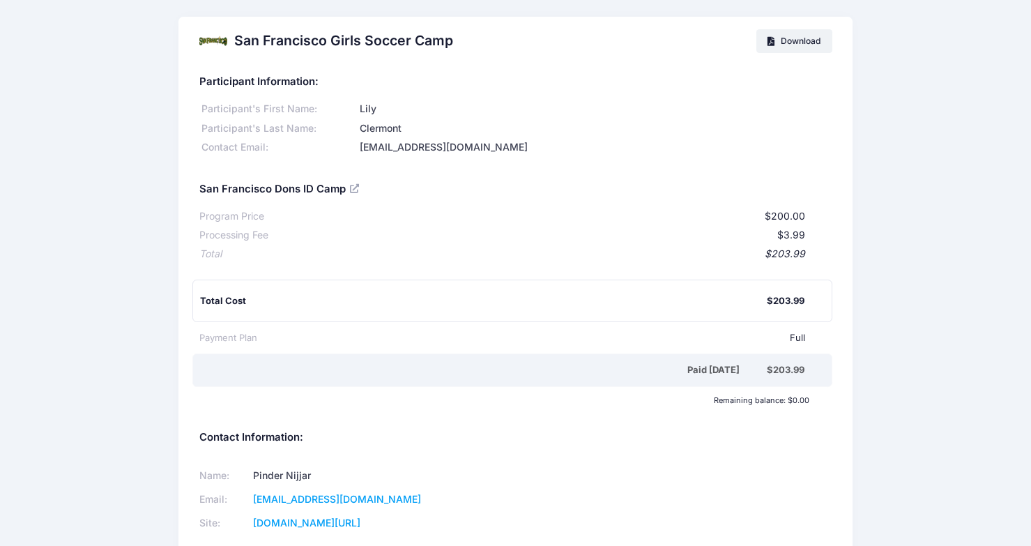
scroll to position [0, 0]
